Goal: Task Accomplishment & Management: Manage account settings

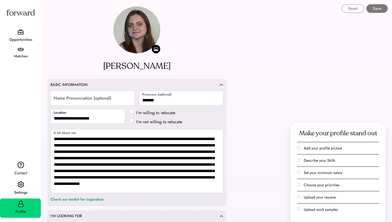
select select "*******"
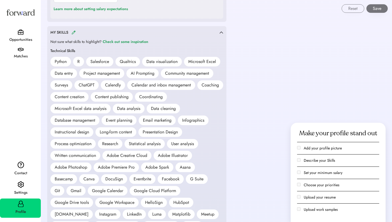
scroll to position [443, 0]
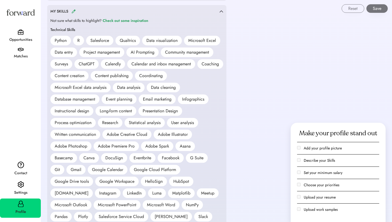
click at [104, 41] on div "Salesforce" at bounding box center [99, 40] width 19 height 6
click at [221, 10] on div "Reset Save" at bounding box center [216, 6] width 350 height 13
click at [73, 10] on div "Reset Save" at bounding box center [216, 6] width 350 height 13
click at [73, 13] on div "MY SKILLS" at bounding box center [134, 11] width 169 height 6
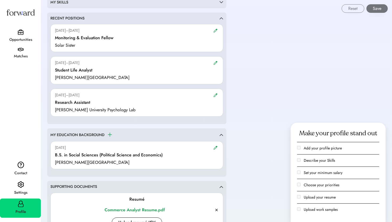
scroll to position [383, 0]
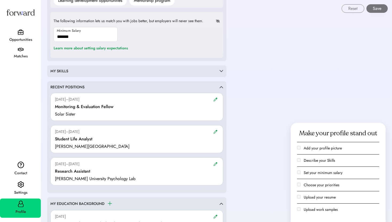
click at [122, 70] on div "MY SKILLS" at bounding box center [134, 70] width 169 height 5
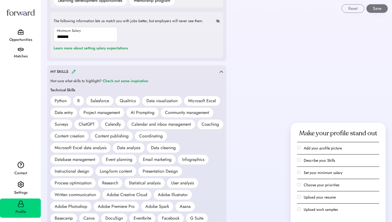
click at [72, 71] on img at bounding box center [73, 72] width 4 height 4
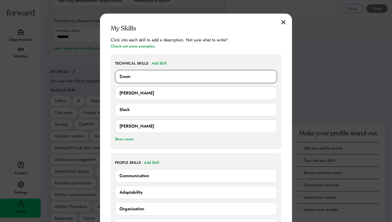
click at [152, 77] on div "Zoom" at bounding box center [195, 76] width 153 height 6
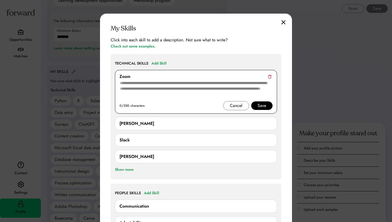
click at [162, 74] on div "Zoom" at bounding box center [195, 76] width 153 height 6
click at [281, 22] on img at bounding box center [283, 22] width 4 height 5
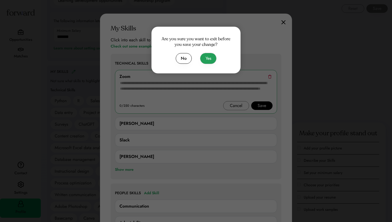
click at [208, 57] on button "Yes" at bounding box center [208, 58] width 16 height 11
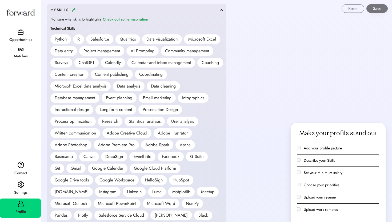
scroll to position [444, 0]
